Goal: Find specific page/section

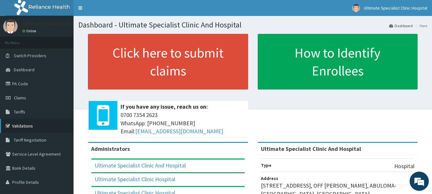
click at [32, 126] on link "Validations" at bounding box center [36, 126] width 73 height 14
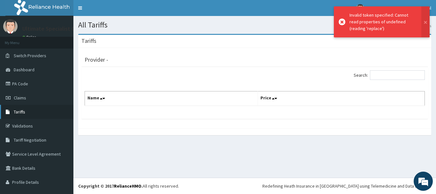
click at [21, 110] on span "Tariffs" at bounding box center [19, 112] width 11 height 6
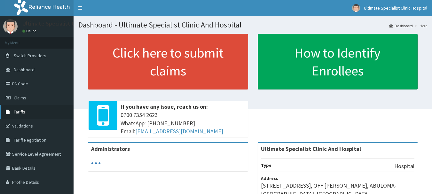
click at [32, 112] on link "Tariffs" at bounding box center [36, 112] width 73 height 14
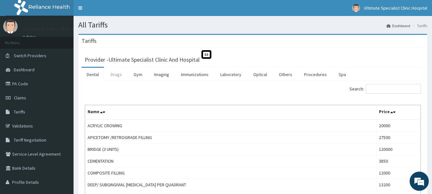
click at [117, 74] on link "Drugs" at bounding box center [115, 74] width 21 height 13
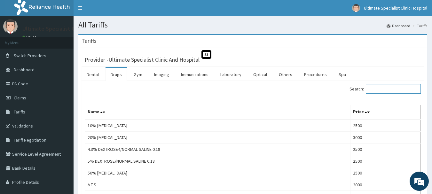
click at [382, 88] on input "Search:" at bounding box center [392, 89] width 55 height 10
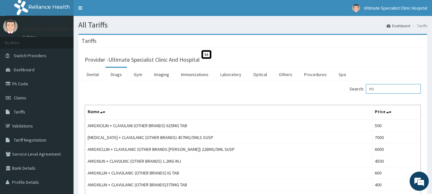
type input "P"
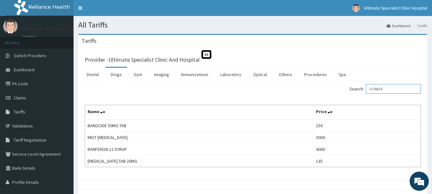
type input "CITRATE"
click at [26, 84] on link "PA Code" at bounding box center [36, 84] width 73 height 14
